Goal: Find contact information: Obtain details needed to contact an individual or organization

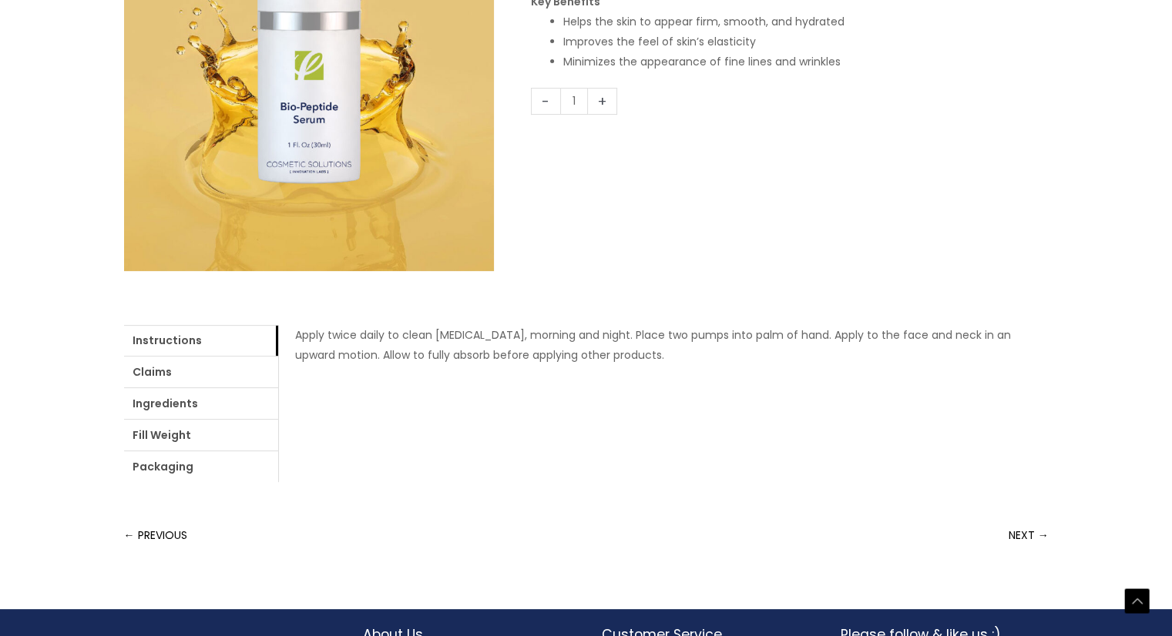
scroll to position [616, 0]
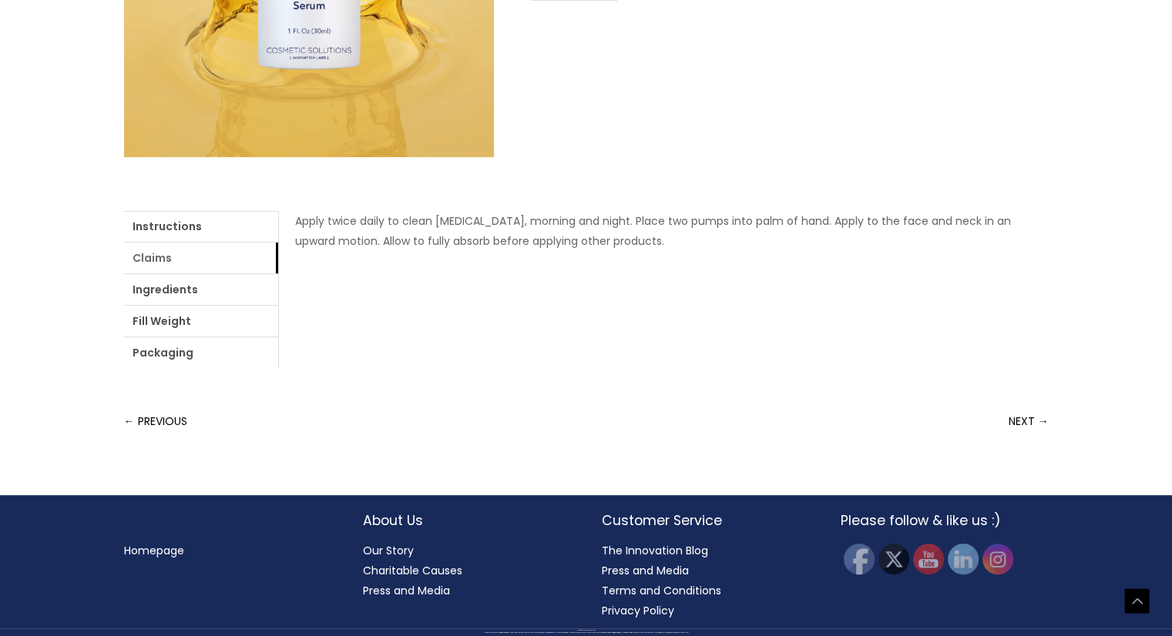
click at [230, 243] on link "Claims" at bounding box center [201, 258] width 154 height 31
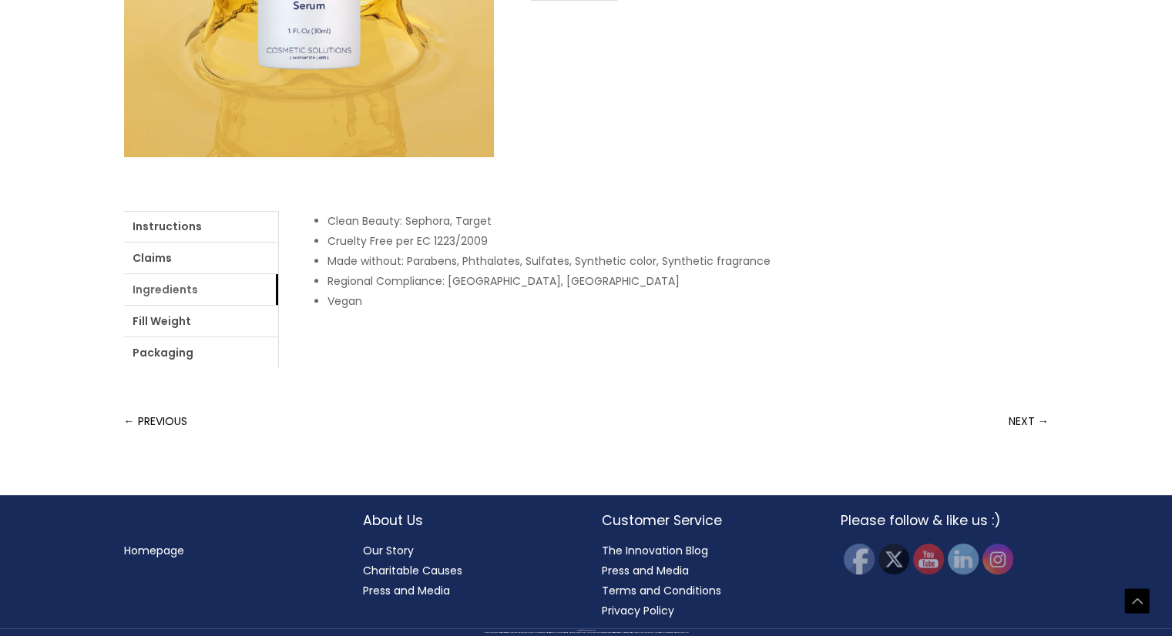
click at [222, 274] on link "Ingredients" at bounding box center [201, 289] width 154 height 31
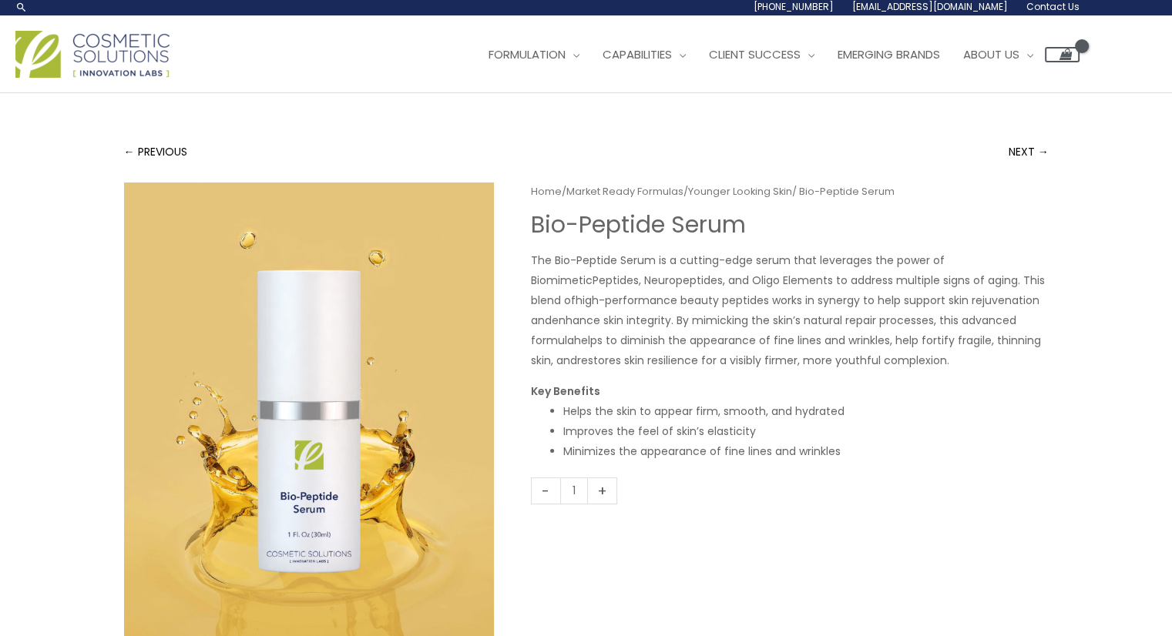
scroll to position [0, 0]
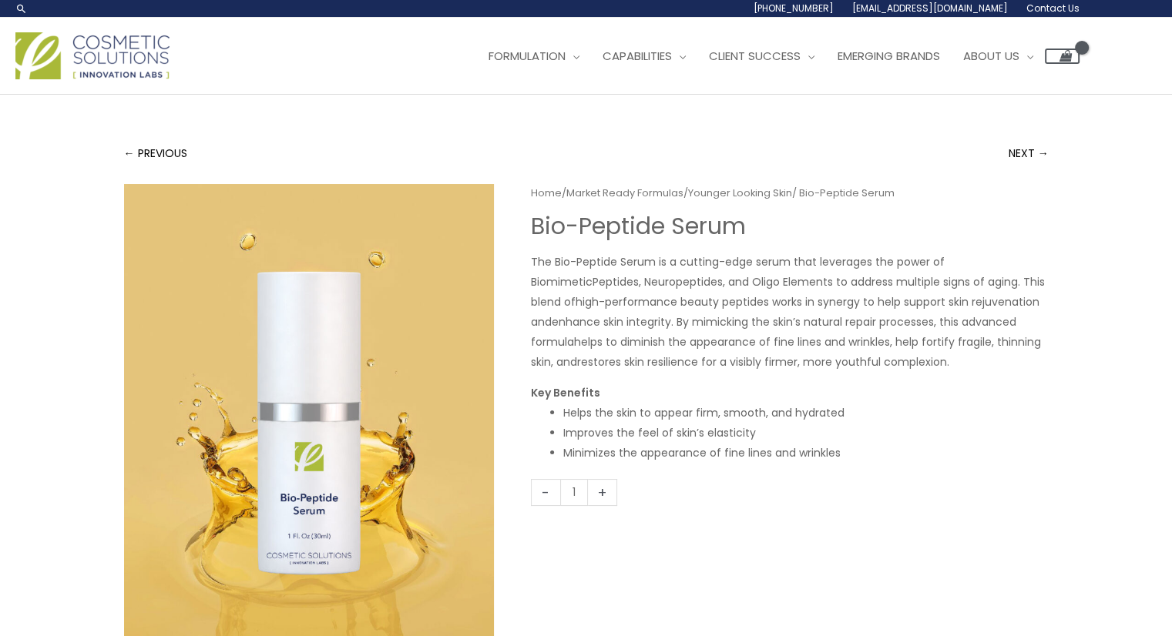
click at [666, 200] on link "Market Ready Formulas" at bounding box center [624, 193] width 117 height 15
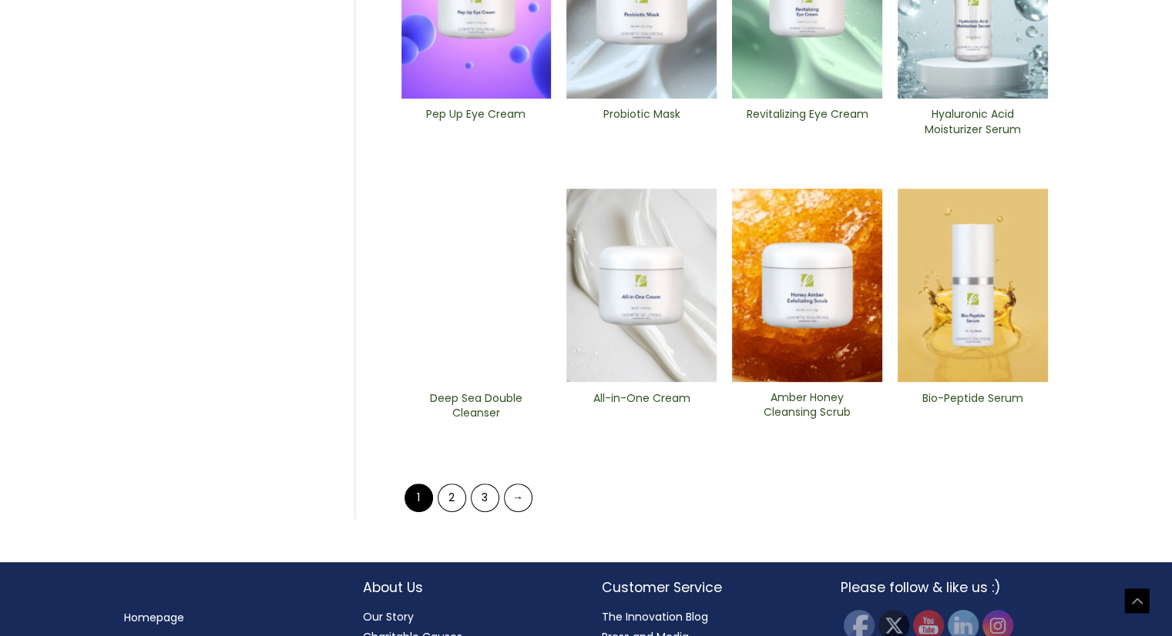
scroll to position [771, 0]
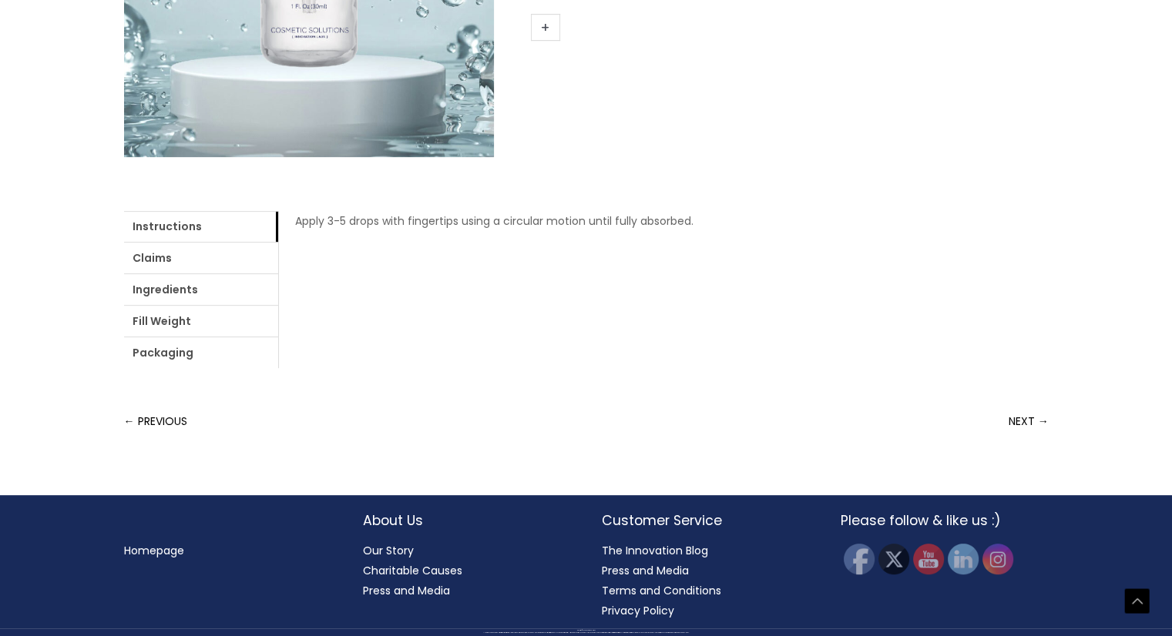
scroll to position [539, 0]
click at [249, 305] on link "Ingredients" at bounding box center [201, 289] width 154 height 31
click at [191, 232] on link "Instructions" at bounding box center [201, 226] width 154 height 31
click at [176, 255] on link "Claims" at bounding box center [201, 258] width 154 height 31
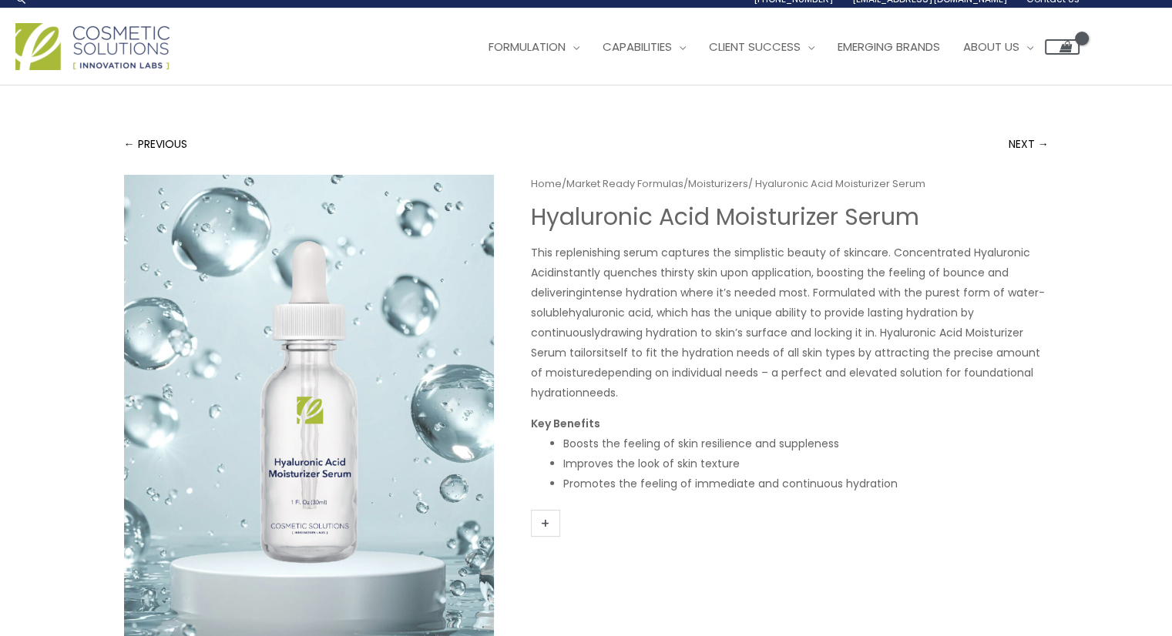
scroll to position [0, 0]
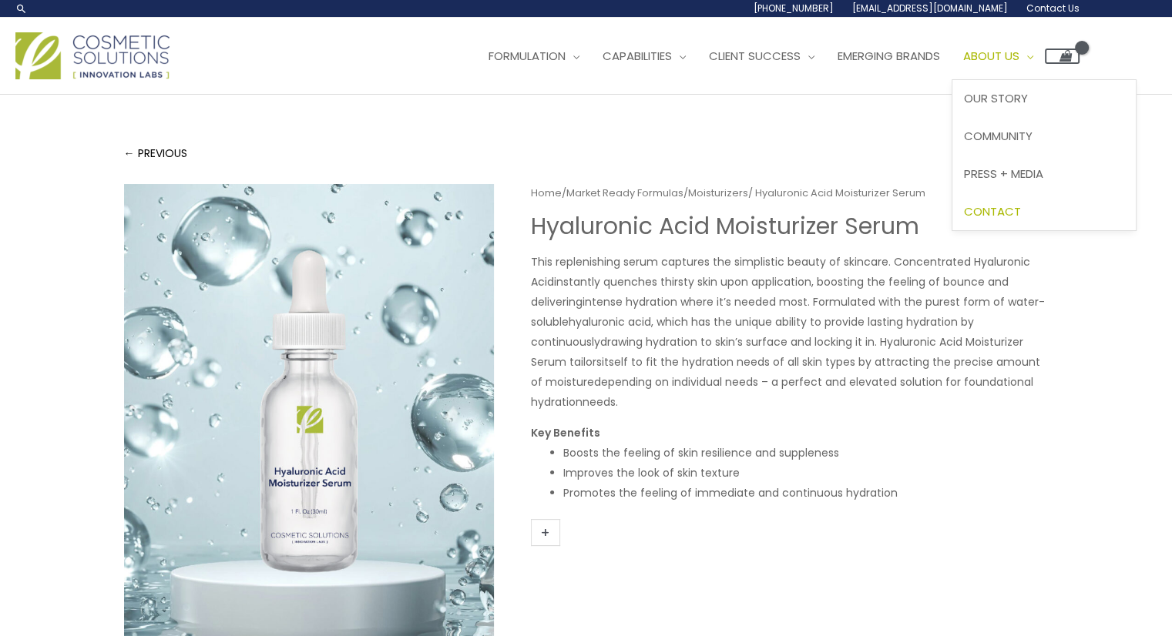
click at [1004, 220] on span "Contact" at bounding box center [992, 211] width 57 height 16
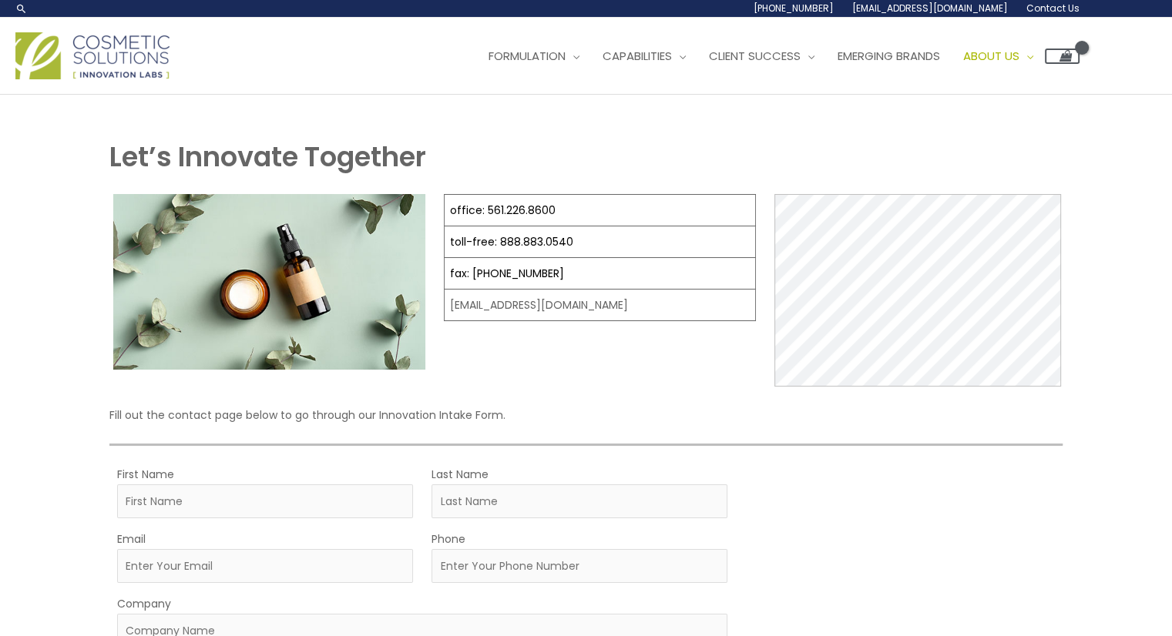
select select
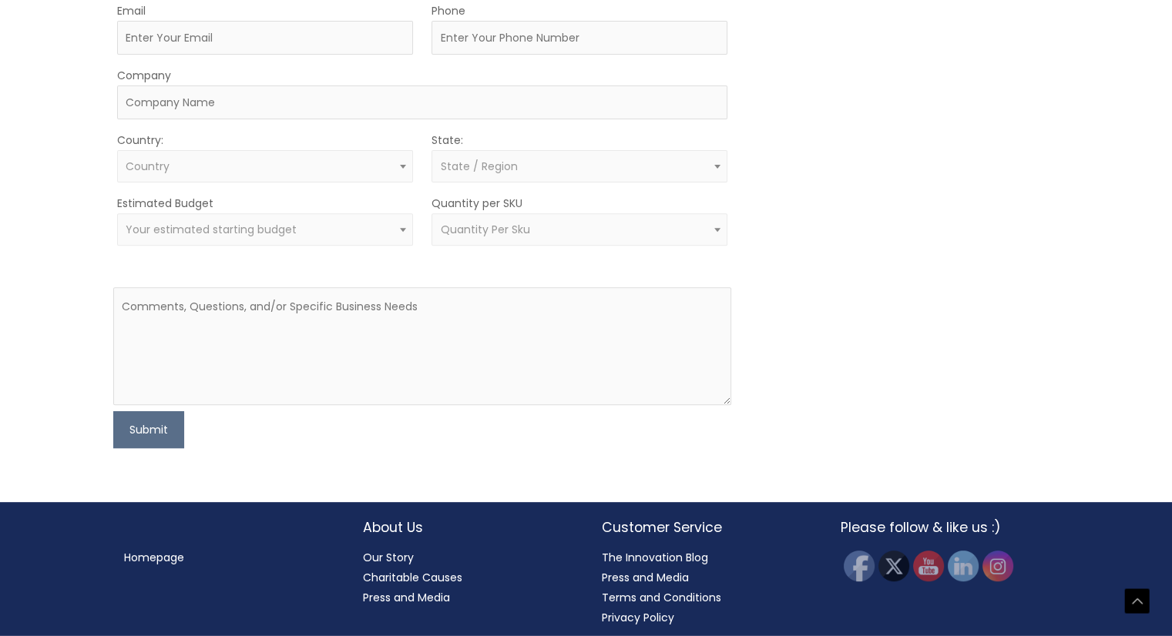
scroll to position [539, 0]
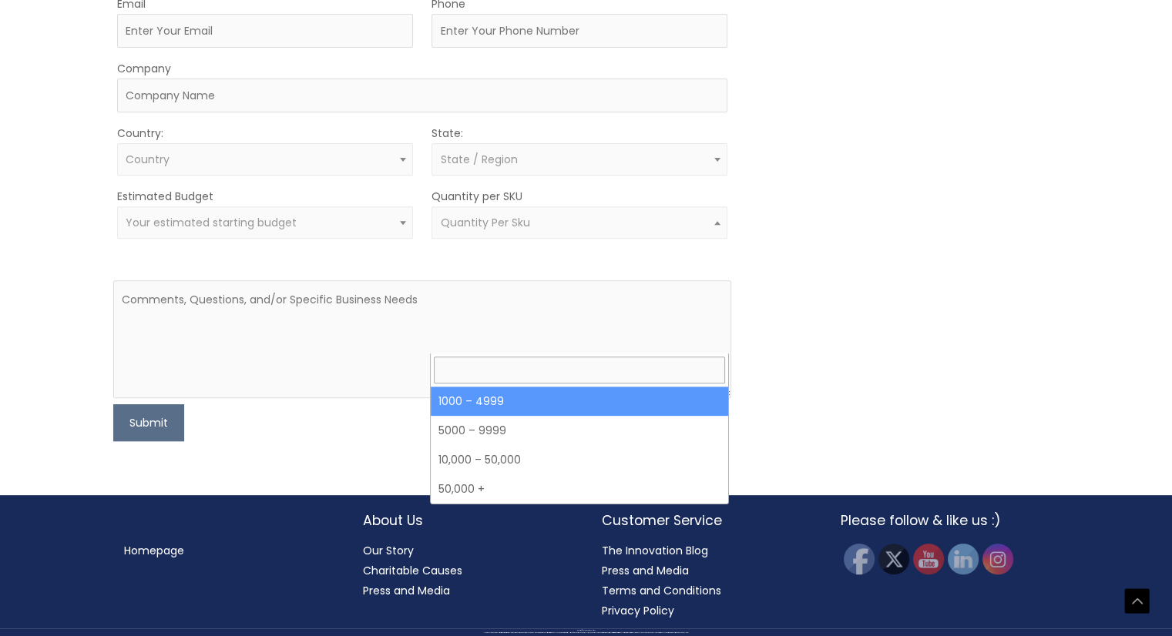
click at [707, 239] on span "Quantity Per Sku" at bounding box center [580, 223] width 296 height 32
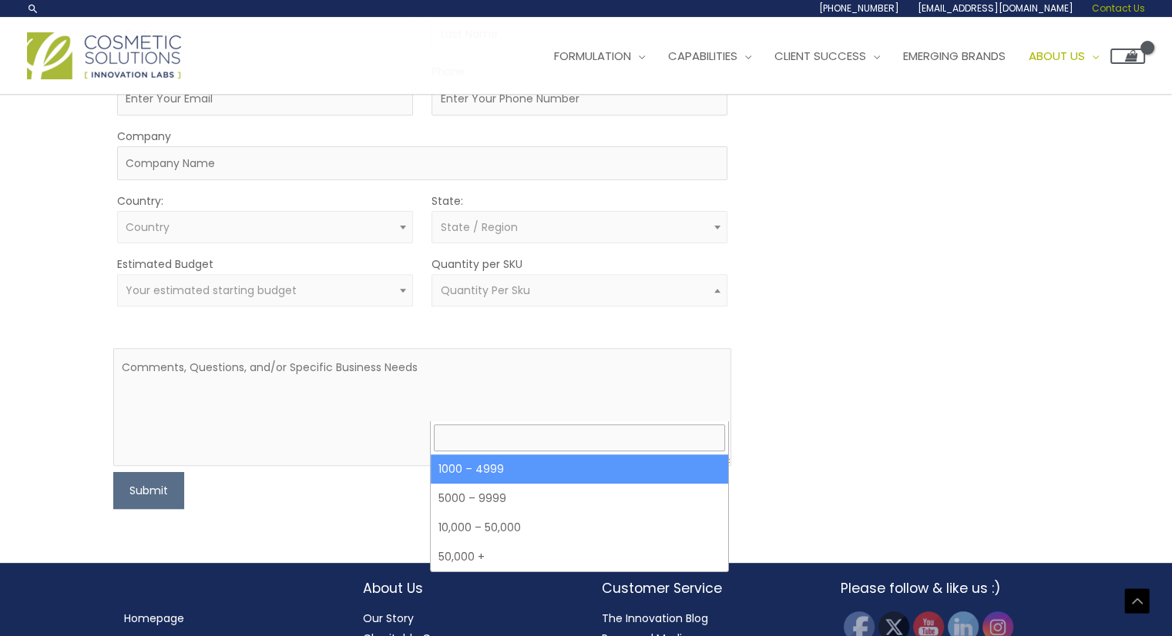
scroll to position [462, 0]
